Goal: Information Seeking & Learning: Learn about a topic

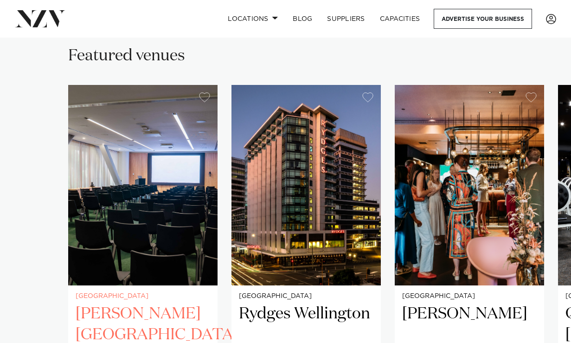
scroll to position [550, 0]
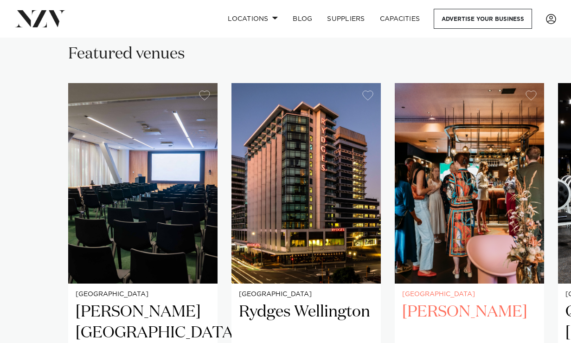
click at [479, 192] on img "3 / 7" at bounding box center [469, 183] width 149 height 200
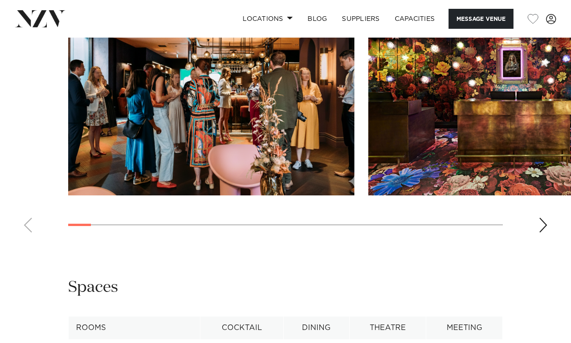
scroll to position [982, 0]
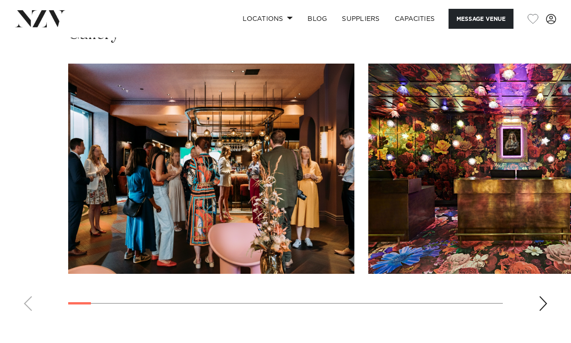
click at [541, 296] on div "Next slide" at bounding box center [542, 303] width 9 height 15
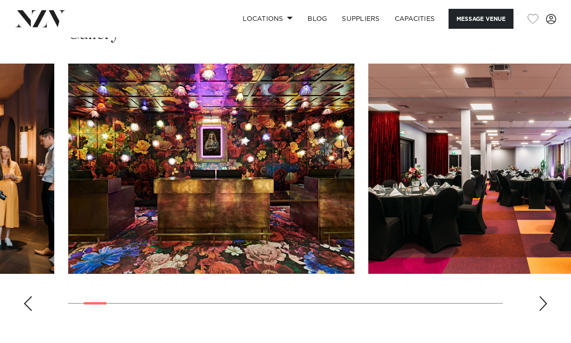
scroll to position [885, 0]
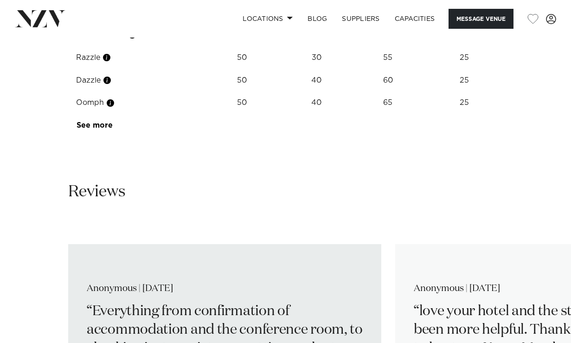
scroll to position [1460, 0]
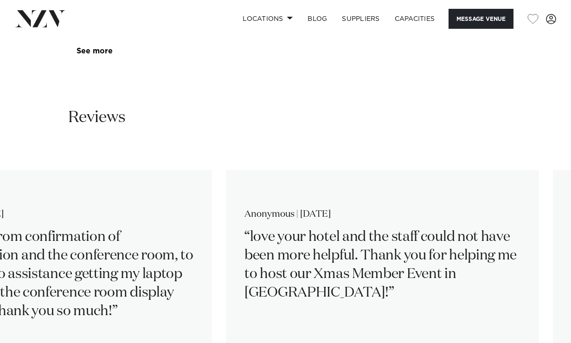
click at [333, 257] on swiper-container "Anonymous | May 2025 Everything from confirmation of accommodation and the conf…" at bounding box center [285, 269] width 571 height 244
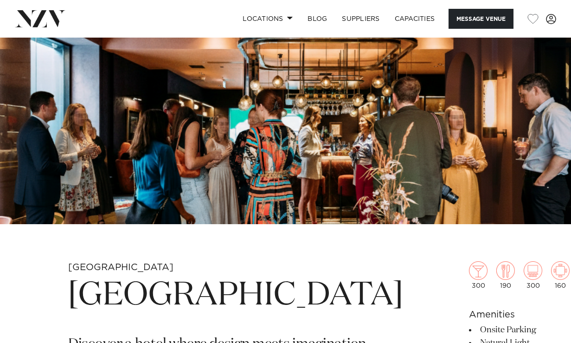
scroll to position [147, 0]
